Goal: Find contact information: Find contact information

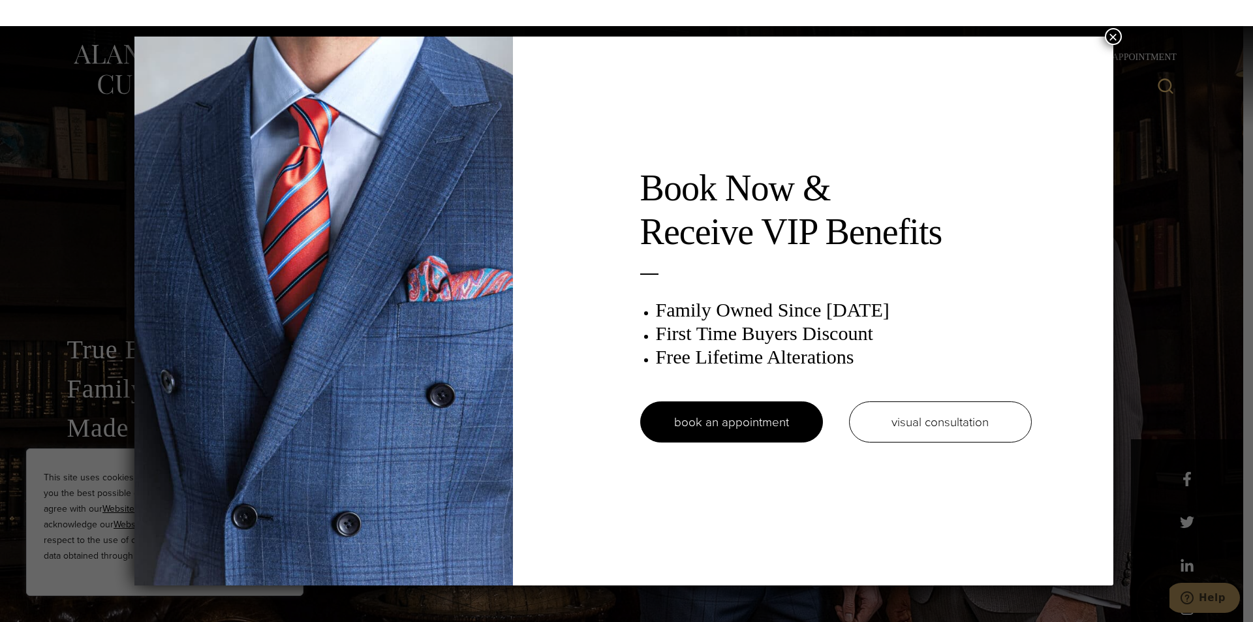
click at [1120, 38] on button "×" at bounding box center [1113, 36] width 17 height 17
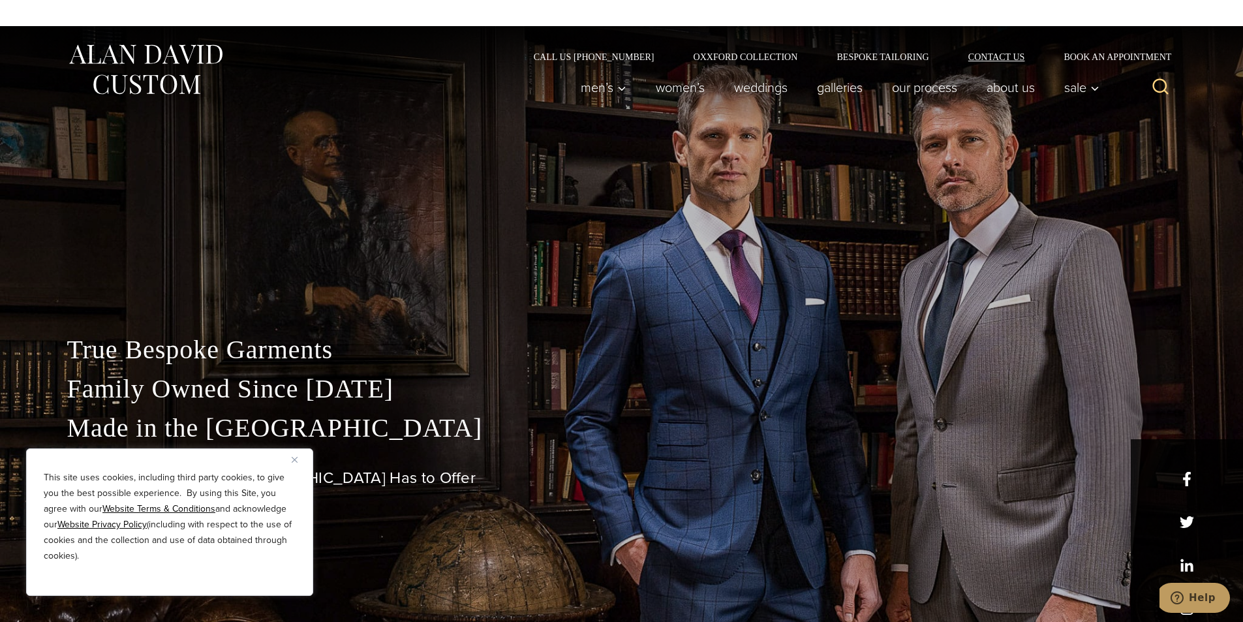
click at [1007, 61] on link "Contact Us" at bounding box center [997, 56] width 96 height 9
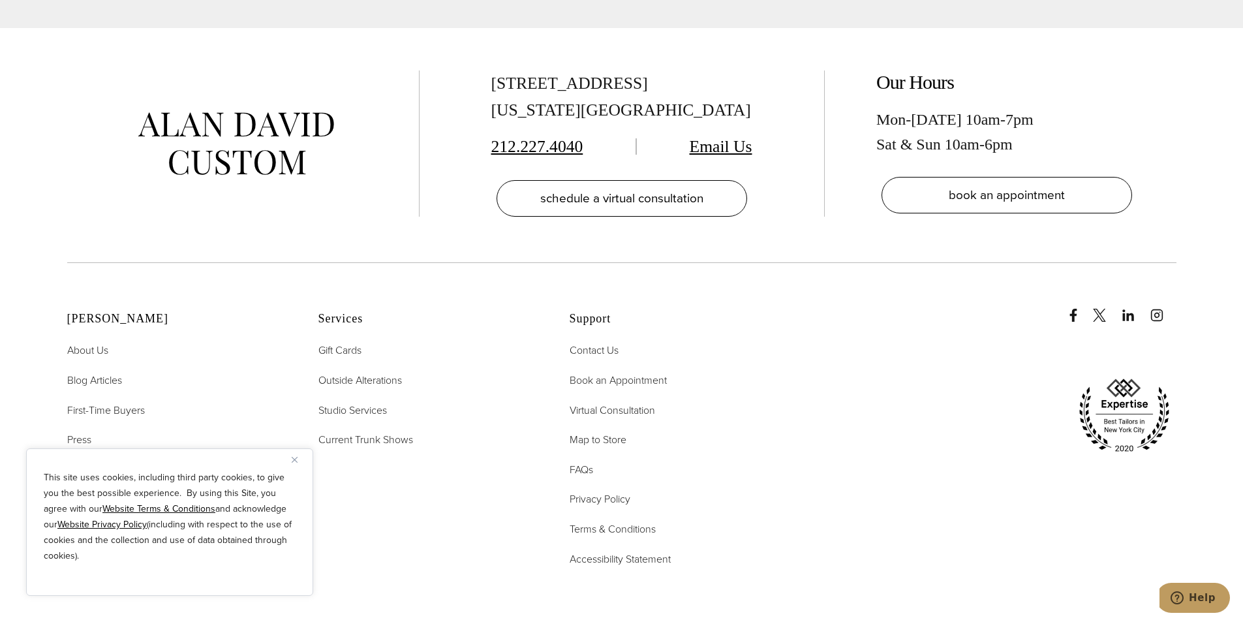
scroll to position [5243, 0]
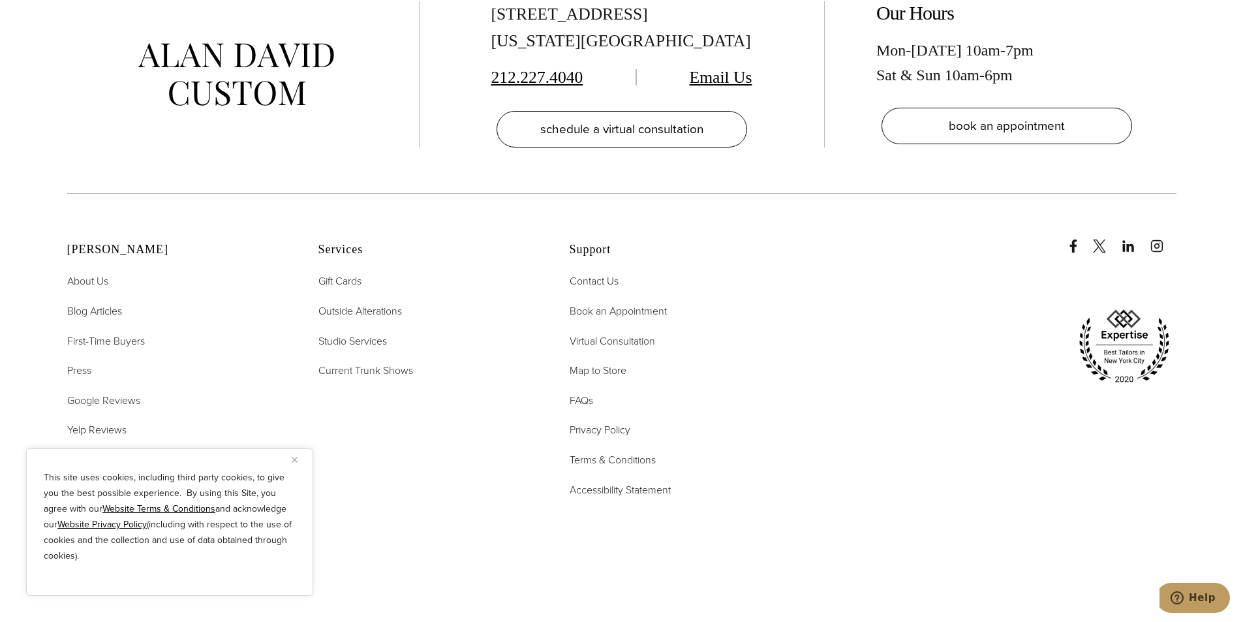
click at [298, 460] on button "Close" at bounding box center [300, 459] width 16 height 16
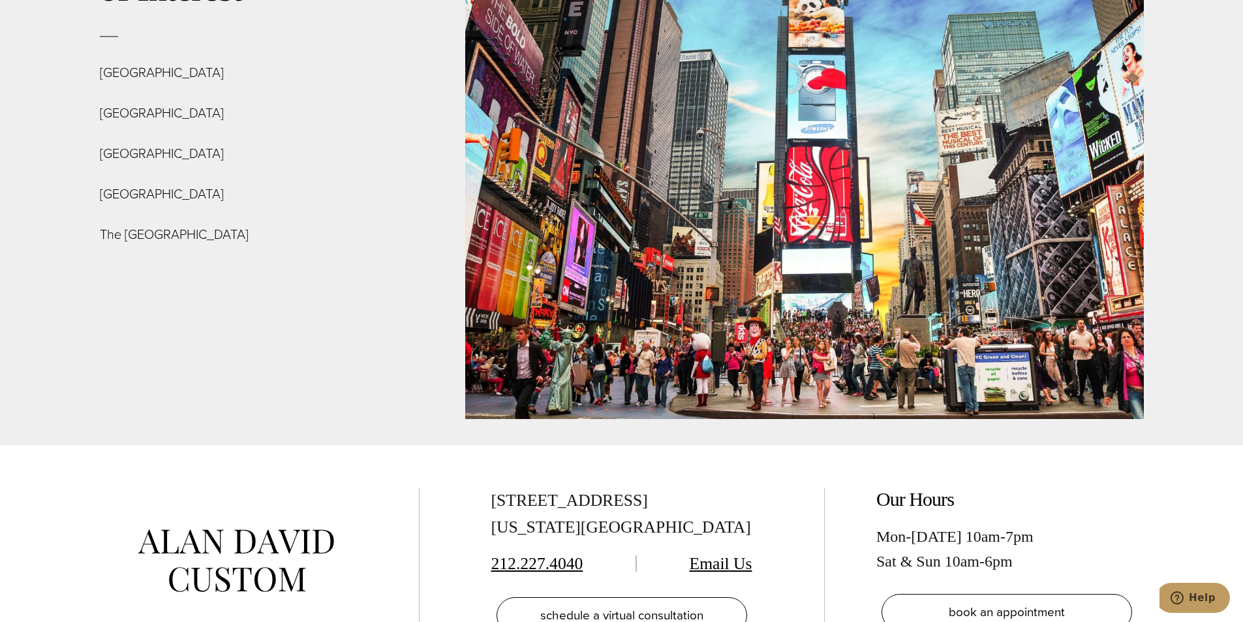
scroll to position [4904, 0]
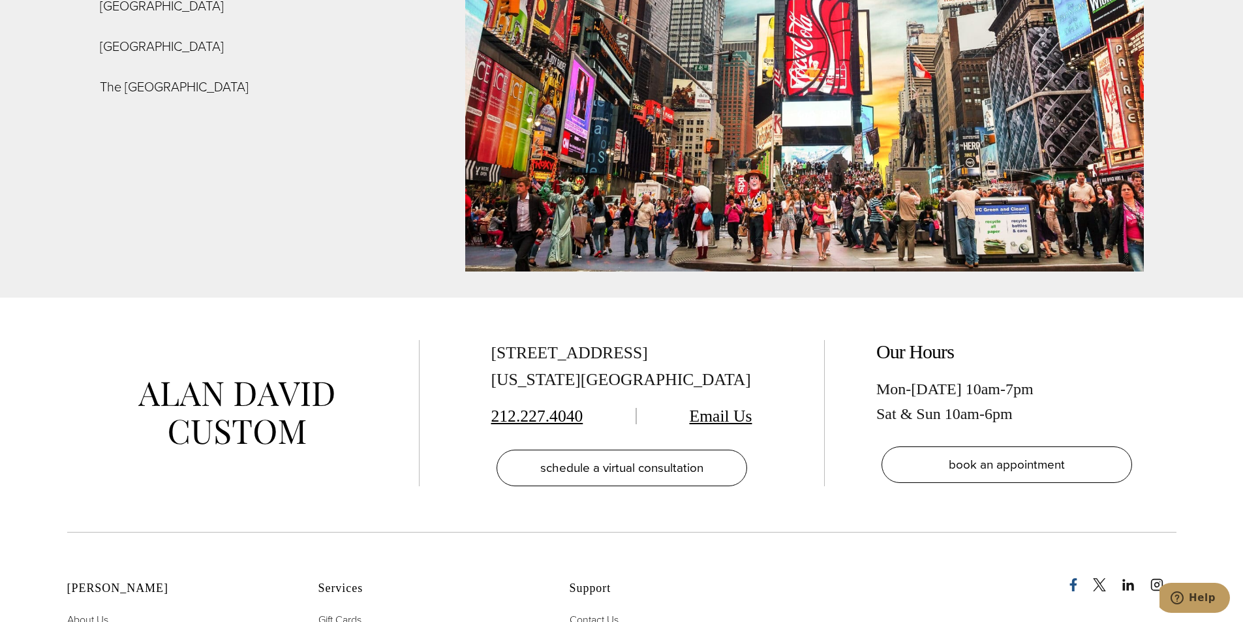
click at [1077, 578] on icon "Facebook" at bounding box center [1073, 584] width 13 height 13
